Goal: Information Seeking & Learning: Learn about a topic

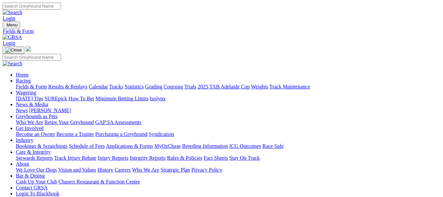
click at [86, 84] on link "Results & Replays" at bounding box center [67, 87] width 39 height 6
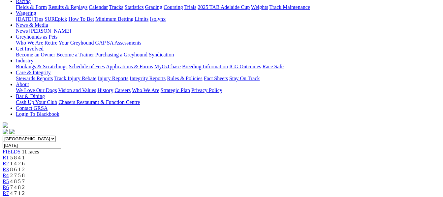
scroll to position [75, 0]
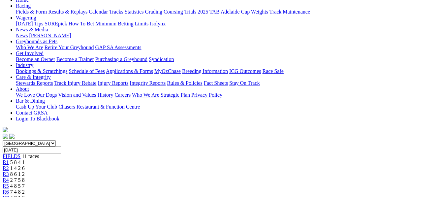
click at [25, 165] on span "1 4 2 6" at bounding box center [17, 168] width 15 height 6
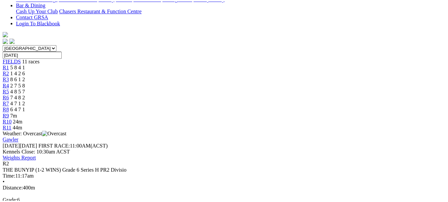
scroll to position [176, 0]
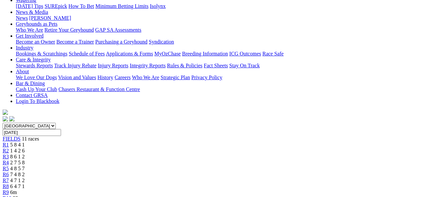
scroll to position [35, 0]
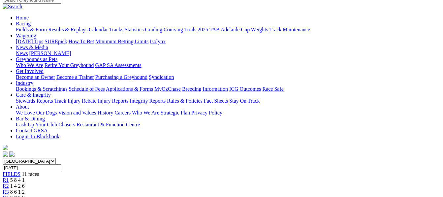
scroll to position [49, 0]
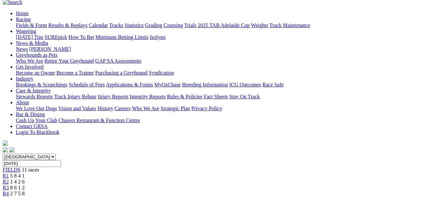
scroll to position [31, 0]
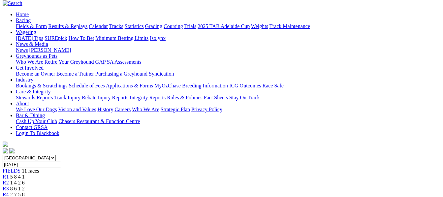
scroll to position [56, 0]
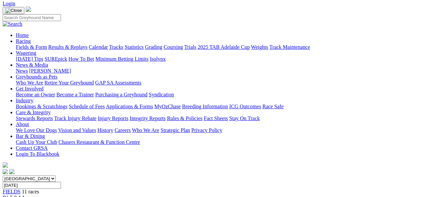
scroll to position [31, 0]
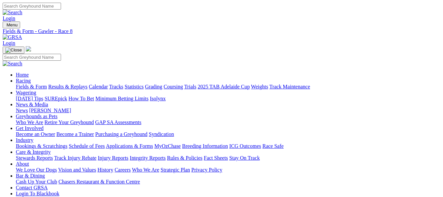
click at [21, 84] on link "Fields & Form" at bounding box center [31, 87] width 31 height 6
